Goal: Check status

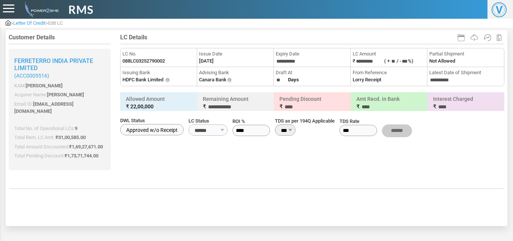
click at [38, 24] on span "Letter Of Credit" at bounding box center [29, 23] width 32 height 6
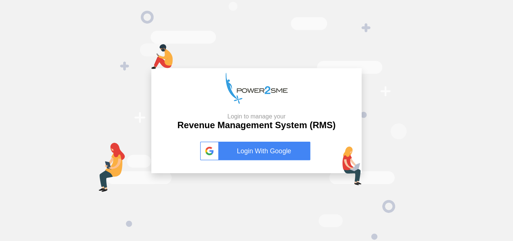
click at [231, 148] on link "Login With Google" at bounding box center [256, 151] width 113 height 19
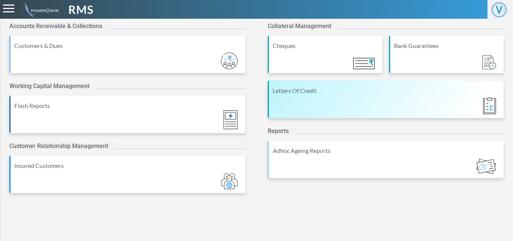
click at [331, 92] on div "Letters Of Credit" at bounding box center [386, 90] width 227 height 9
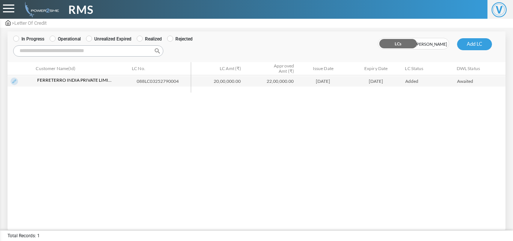
click at [13, 82] on img at bounding box center [15, 82] width 8 height 8
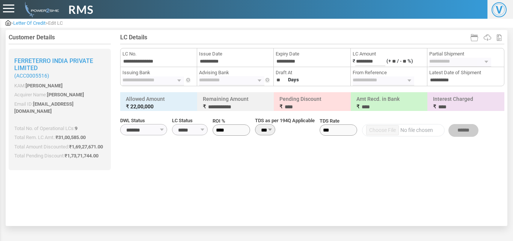
click at [13, 82] on div "Ferreterro India Private Limited (ACC0005516) KAM: [PERSON_NAME] Acquirer Name:…" at bounding box center [60, 110] width 102 height 122
